Goal: Find contact information: Find contact information

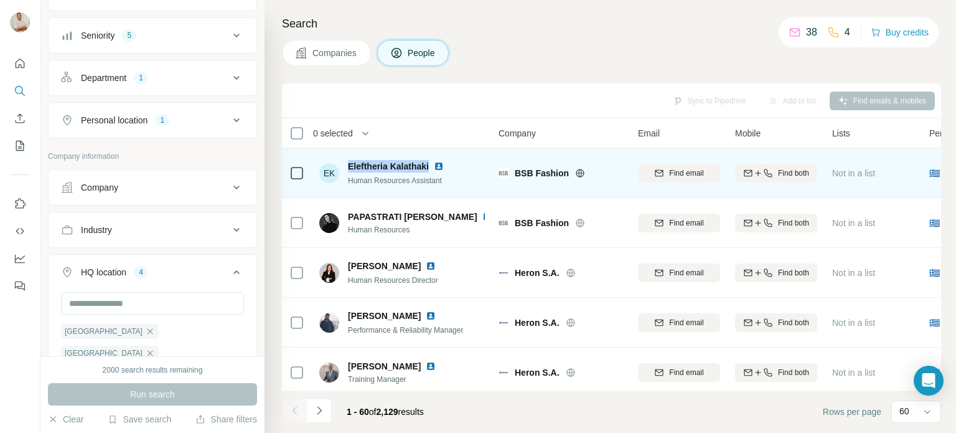
drag, startPoint x: 343, startPoint y: 159, endPoint x: 428, endPoint y: 165, distance: 85.5
click at [428, 165] on div "EK Eleftheria Kalathaki Human Resources Assistant" at bounding box center [388, 173] width 139 height 26
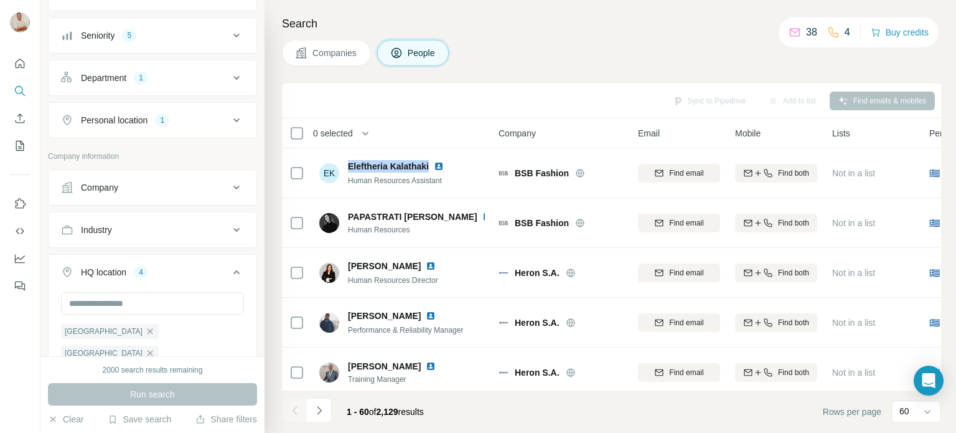
copy span "Eleftheria Kalathaki"
